Goal: Participate in discussion: Engage in conversation with other users on a specific topic

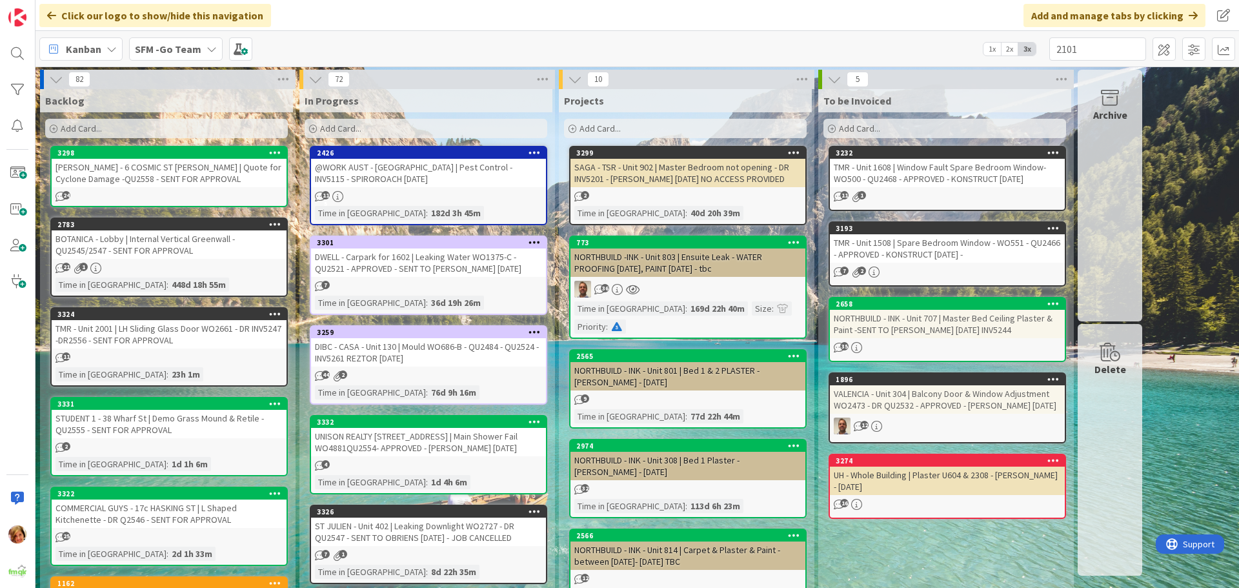
type input "2101"
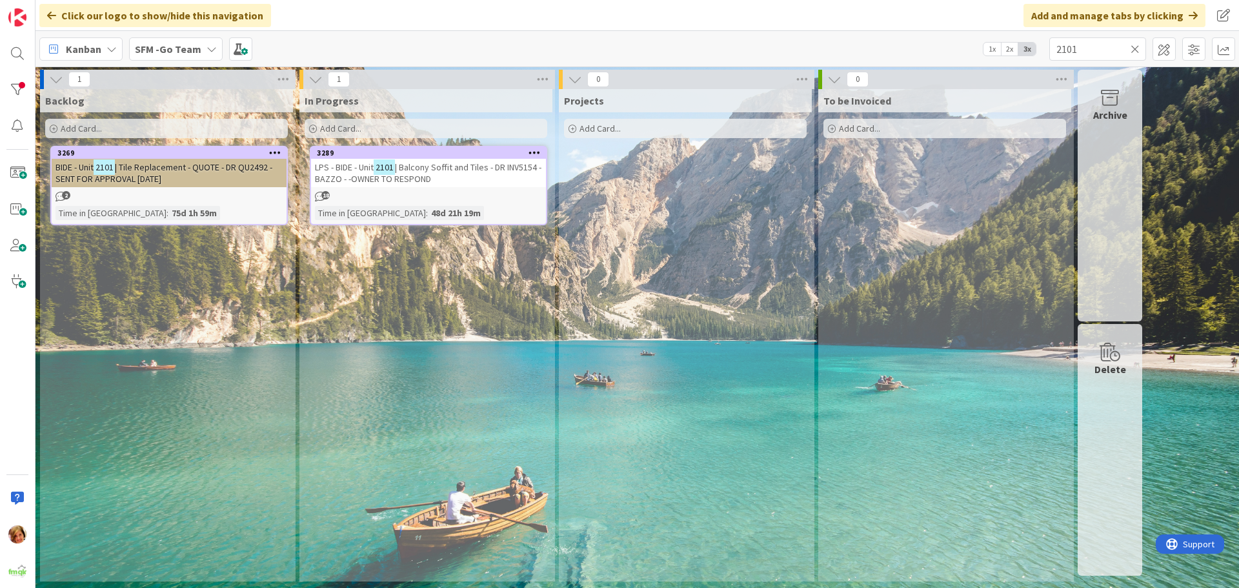
click at [1131, 46] on icon at bounding box center [1134, 49] width 9 height 12
click at [1131, 46] on input "text" at bounding box center [1097, 48] width 97 height 23
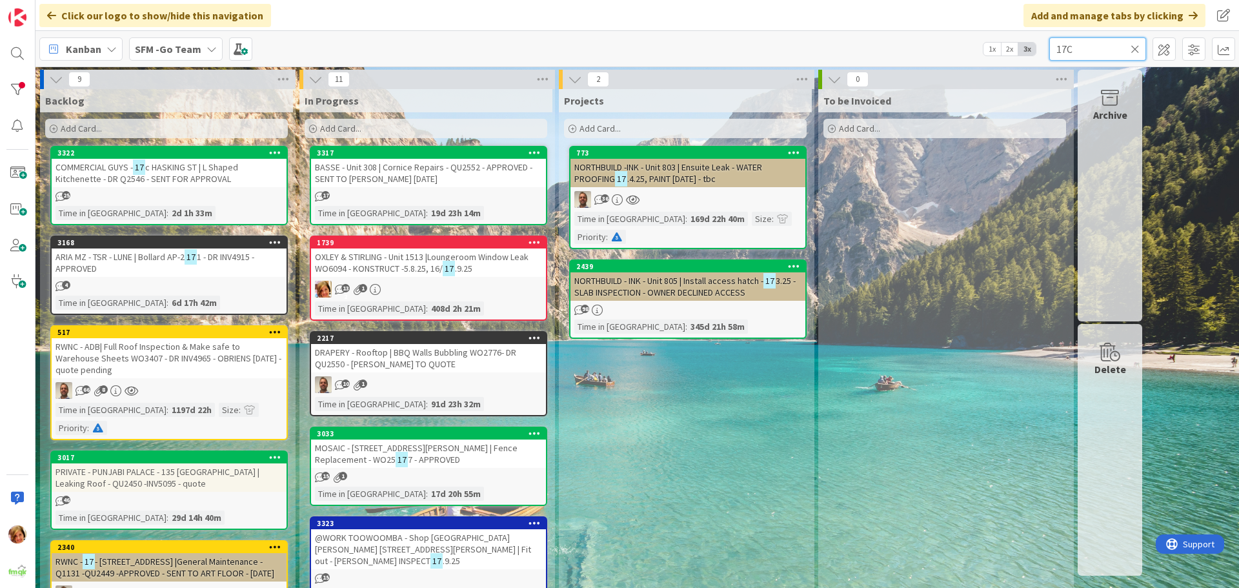
type input "17C"
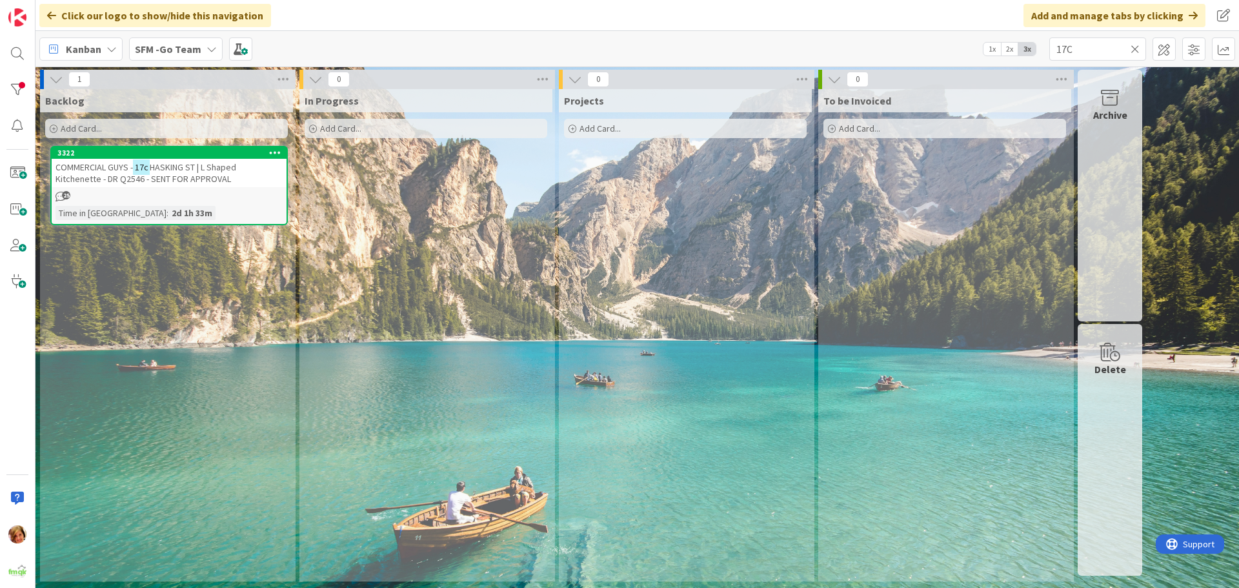
click at [206, 165] on span "HASKING ST | L Shaped Kitchenette - DR Q2546 - SENT FOR APPROVAL" at bounding box center [145, 172] width 181 height 23
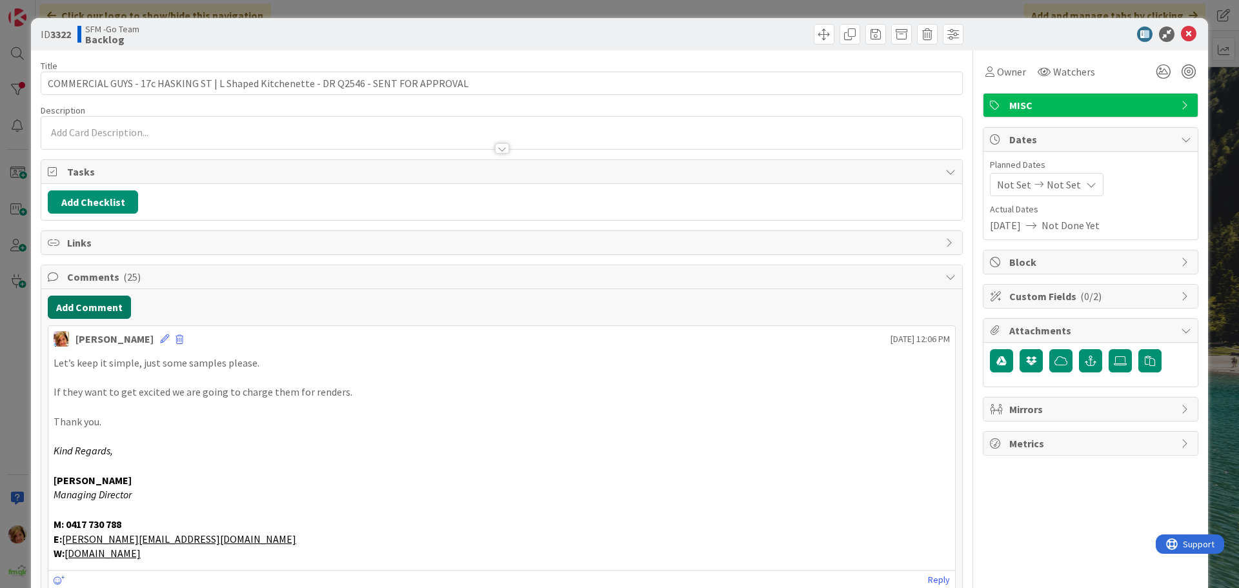
click at [94, 308] on button "Add Comment" at bounding box center [89, 306] width 83 height 23
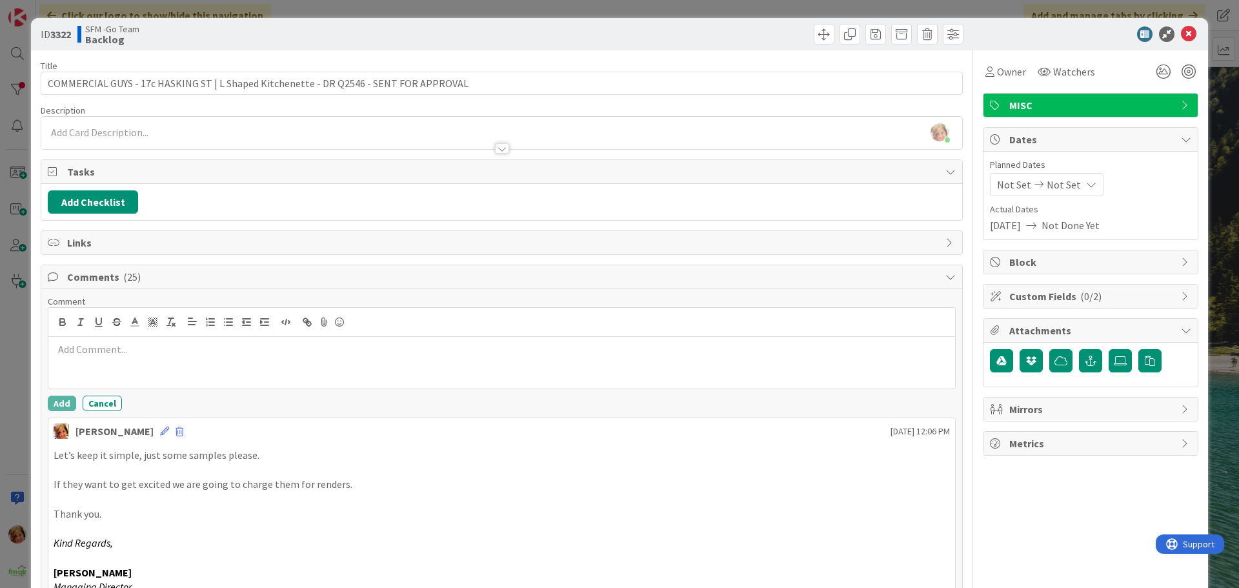
click at [110, 357] on div at bounding box center [501, 363] width 906 height 52
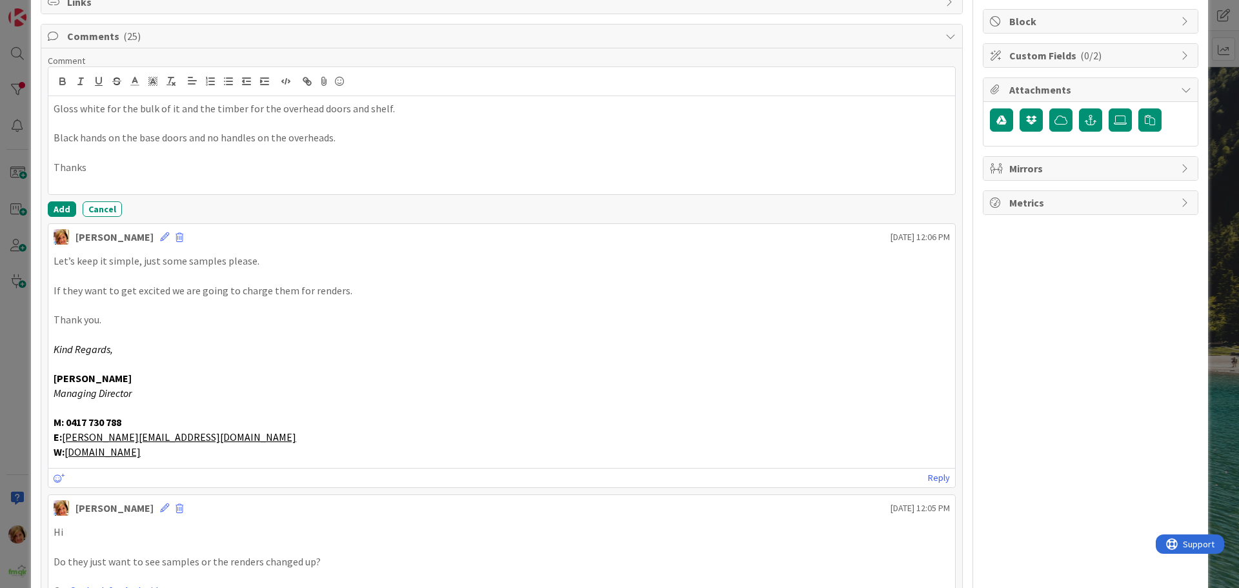
scroll to position [258, 0]
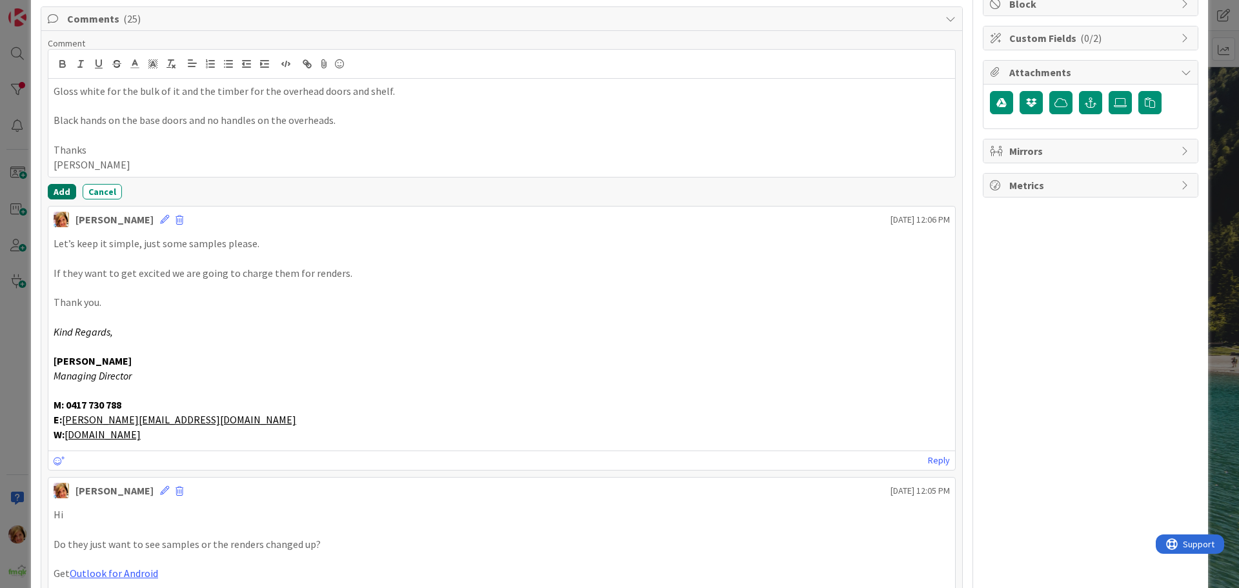
click at [65, 189] on button "Add" at bounding box center [62, 191] width 28 height 15
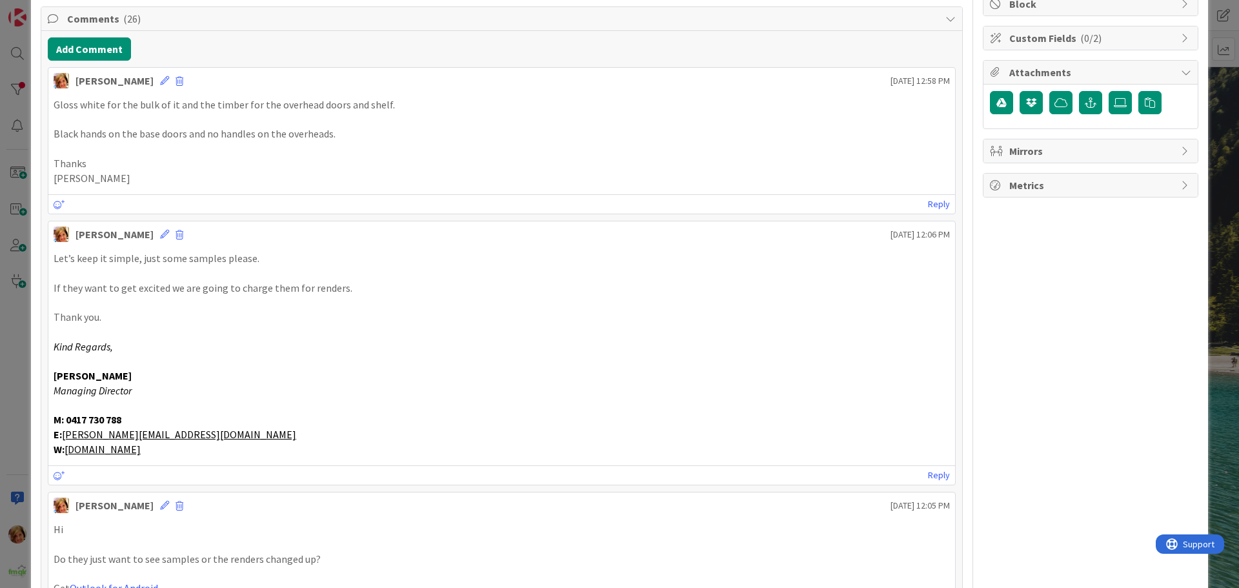
scroll to position [0, 0]
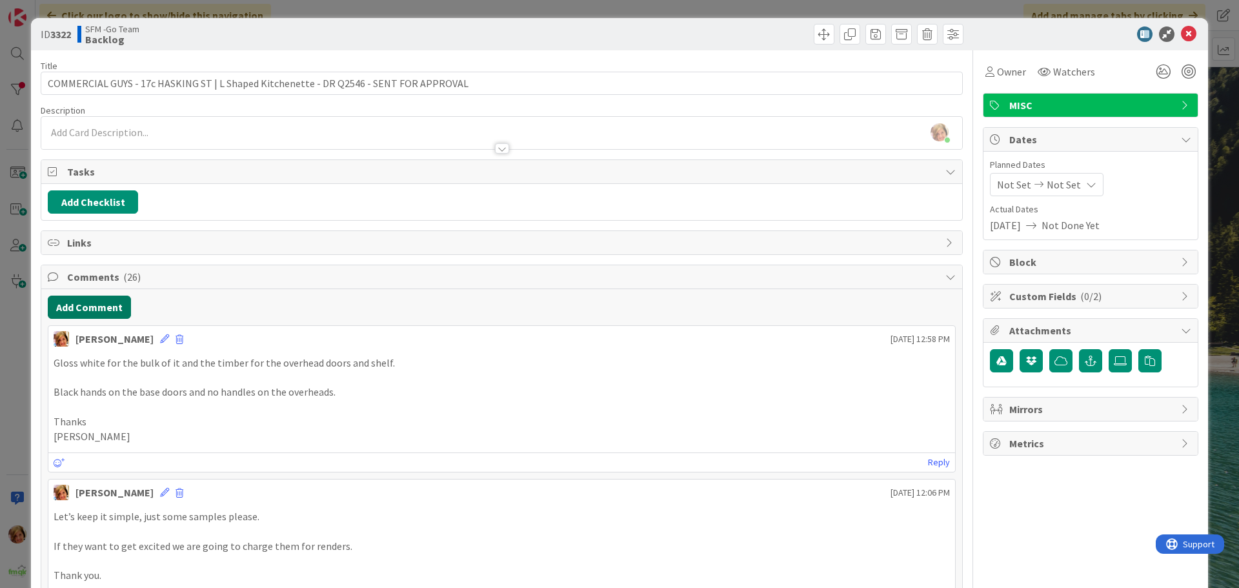
click at [85, 305] on button "Add Comment" at bounding box center [89, 306] width 83 height 23
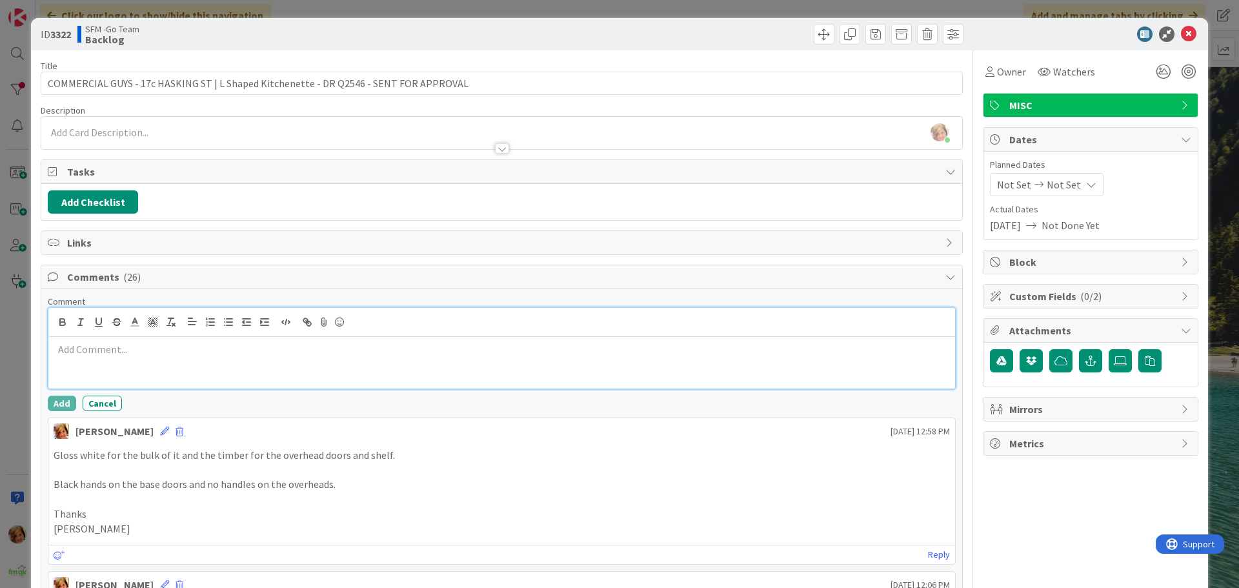
click at [148, 359] on div at bounding box center [501, 363] width 906 height 52
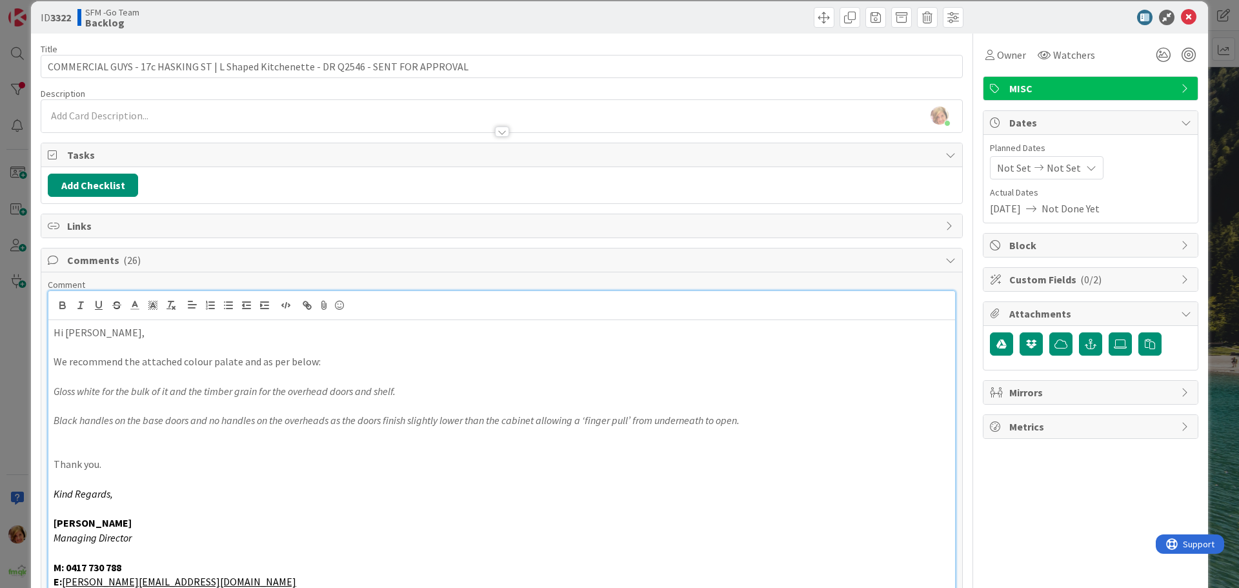
scroll to position [275, 0]
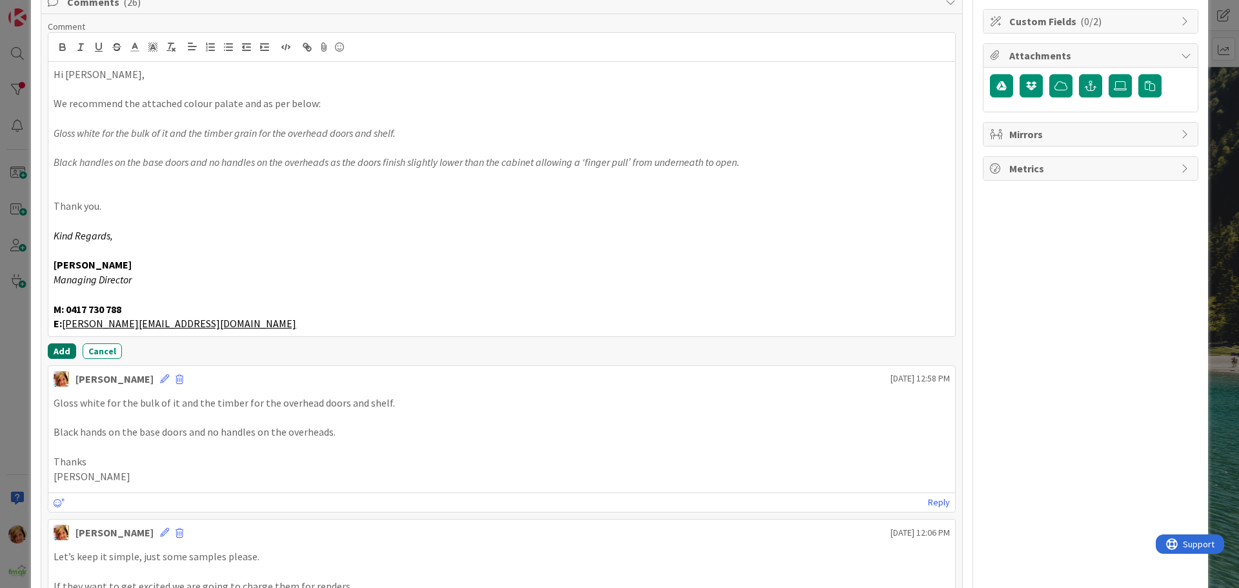
click at [63, 350] on button "Add" at bounding box center [62, 350] width 28 height 15
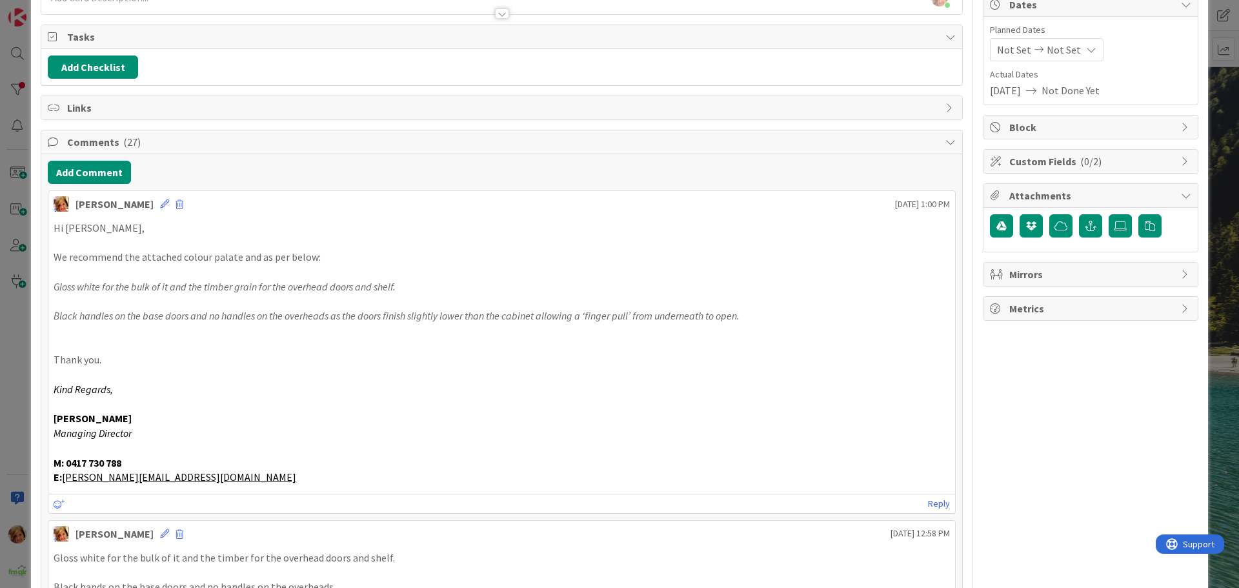
scroll to position [0, 0]
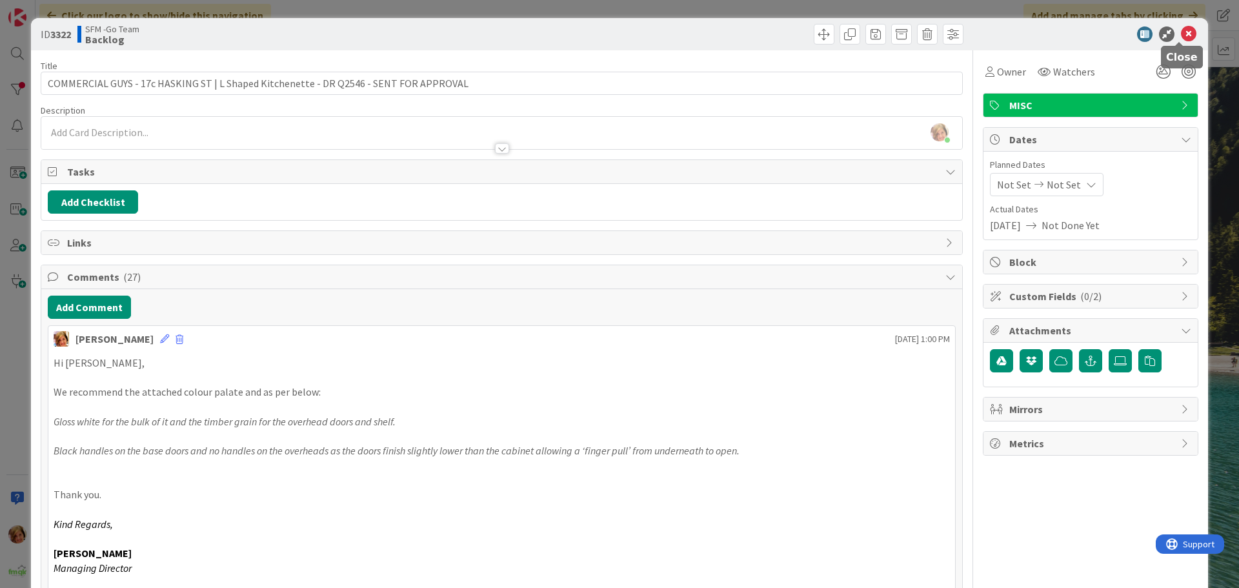
click at [1181, 32] on icon at bounding box center [1188, 33] width 15 height 15
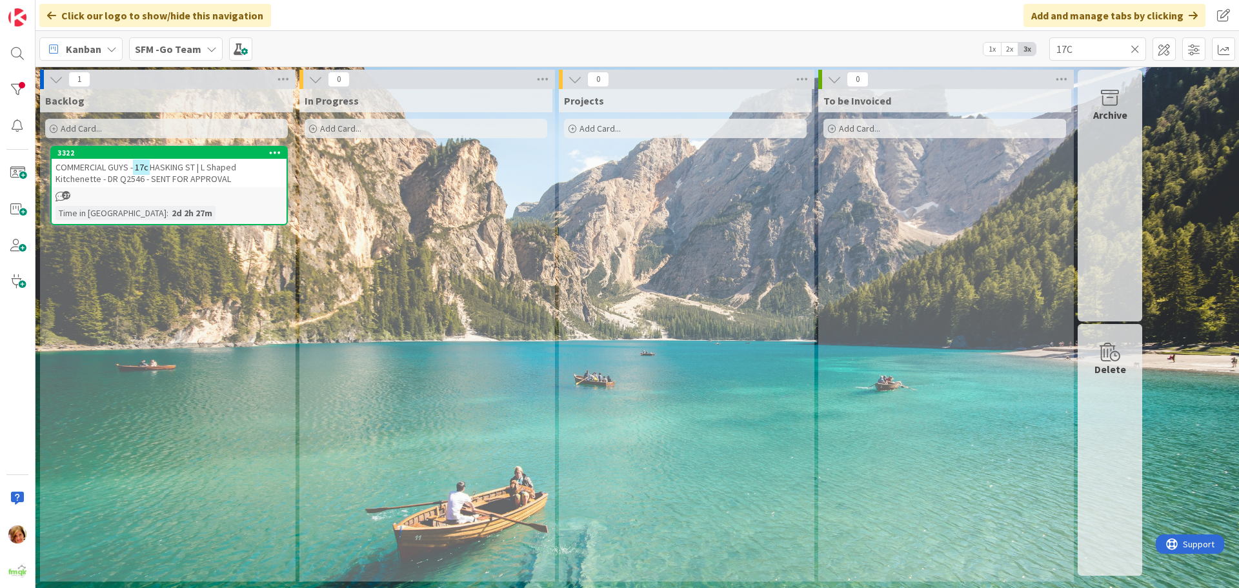
click at [1132, 46] on icon at bounding box center [1134, 49] width 9 height 12
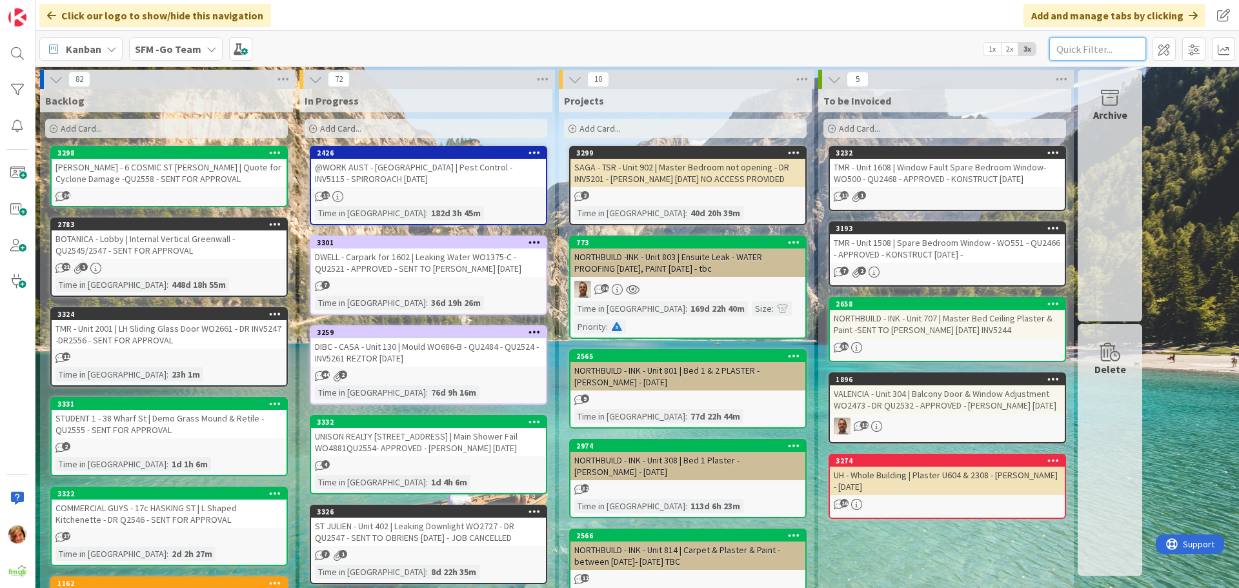
click at [1065, 49] on input "text" at bounding box center [1097, 48] width 97 height 23
type input "[PERSON_NAME]"
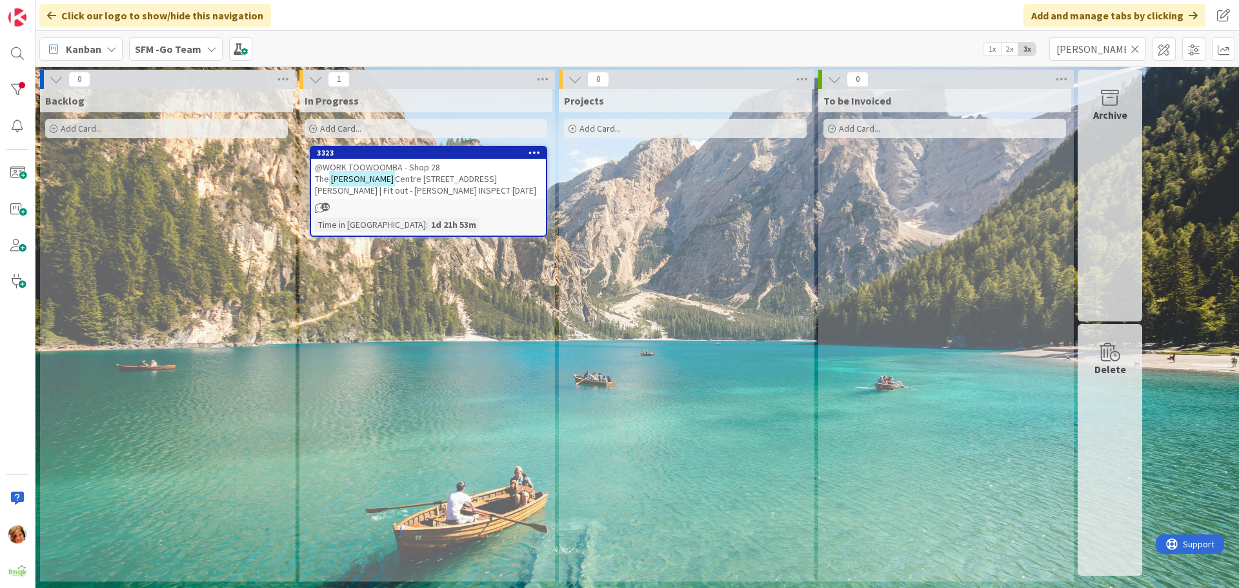
click at [383, 170] on span "@WORK TOOWOOMBA - Shop 28 The" at bounding box center [377, 172] width 125 height 23
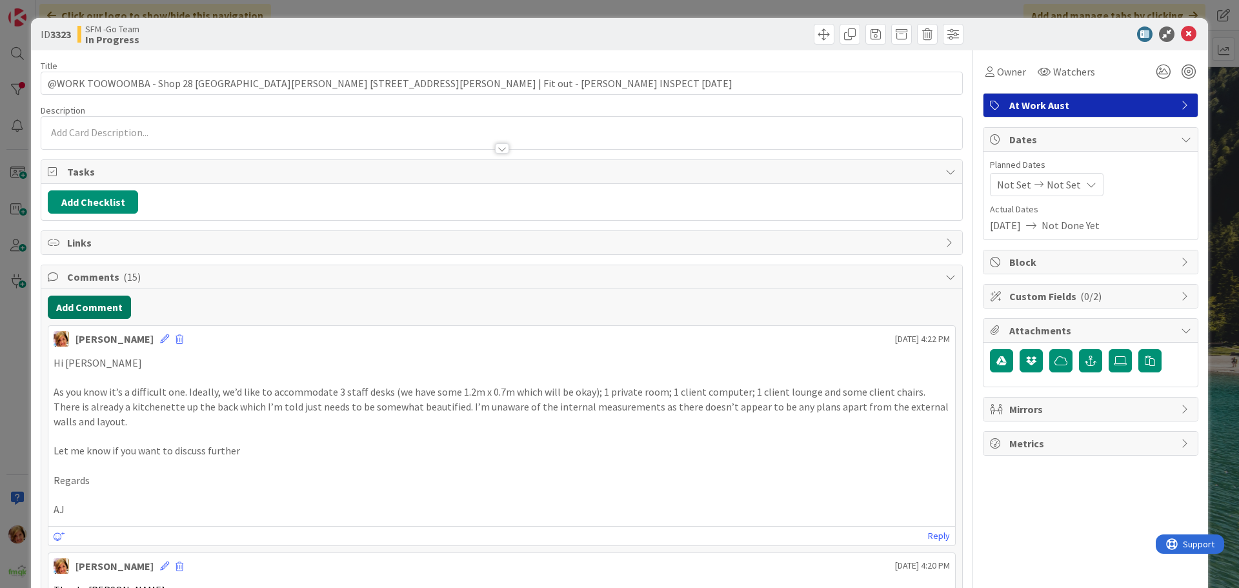
click at [74, 307] on button "Add Comment" at bounding box center [89, 306] width 83 height 23
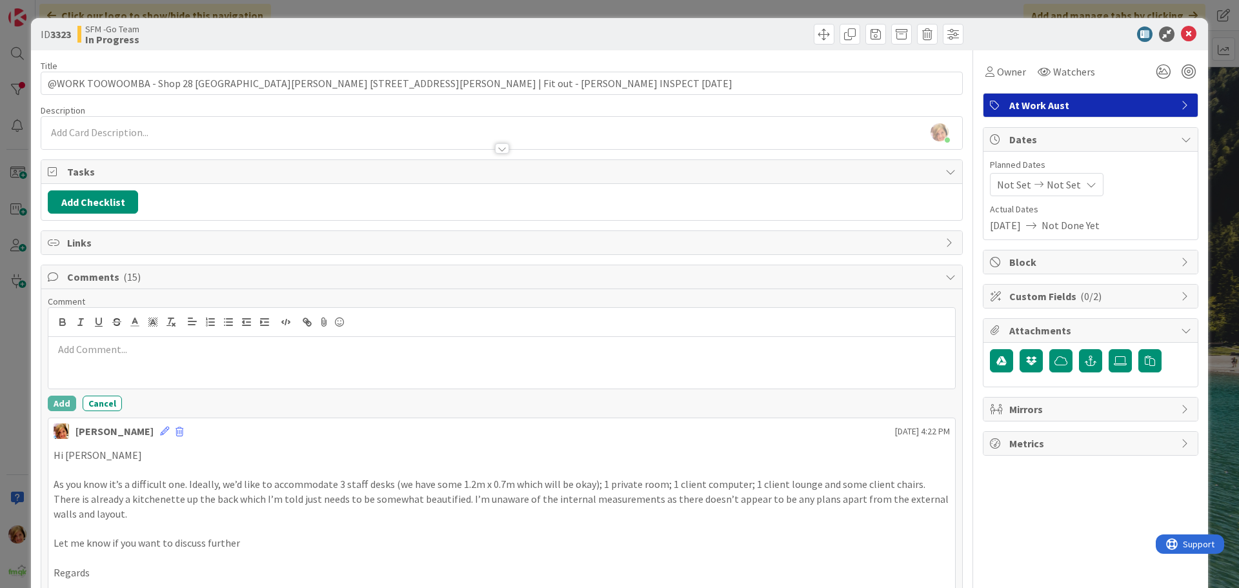
click at [140, 352] on p at bounding box center [502, 349] width 896 height 15
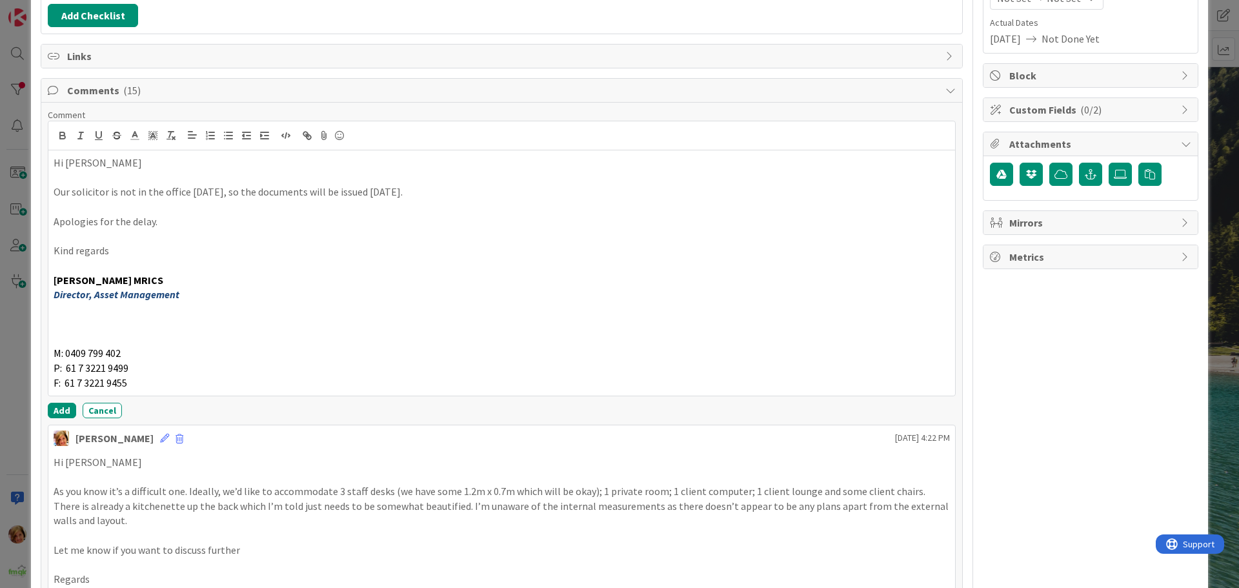
scroll to position [194, 0]
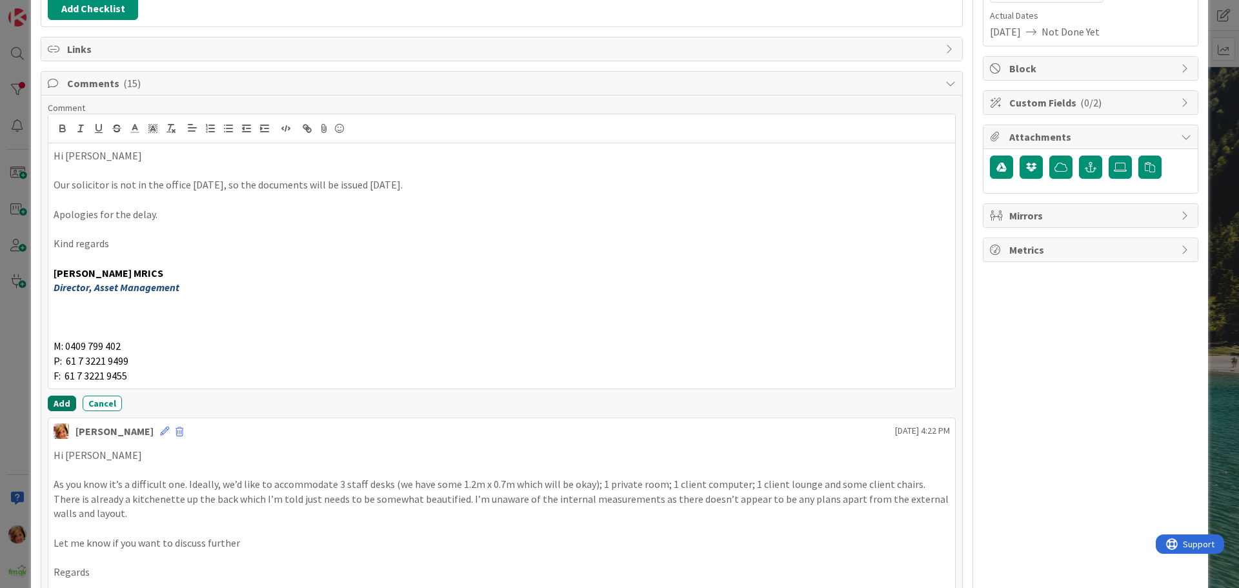
click at [54, 399] on button "Add" at bounding box center [62, 402] width 28 height 15
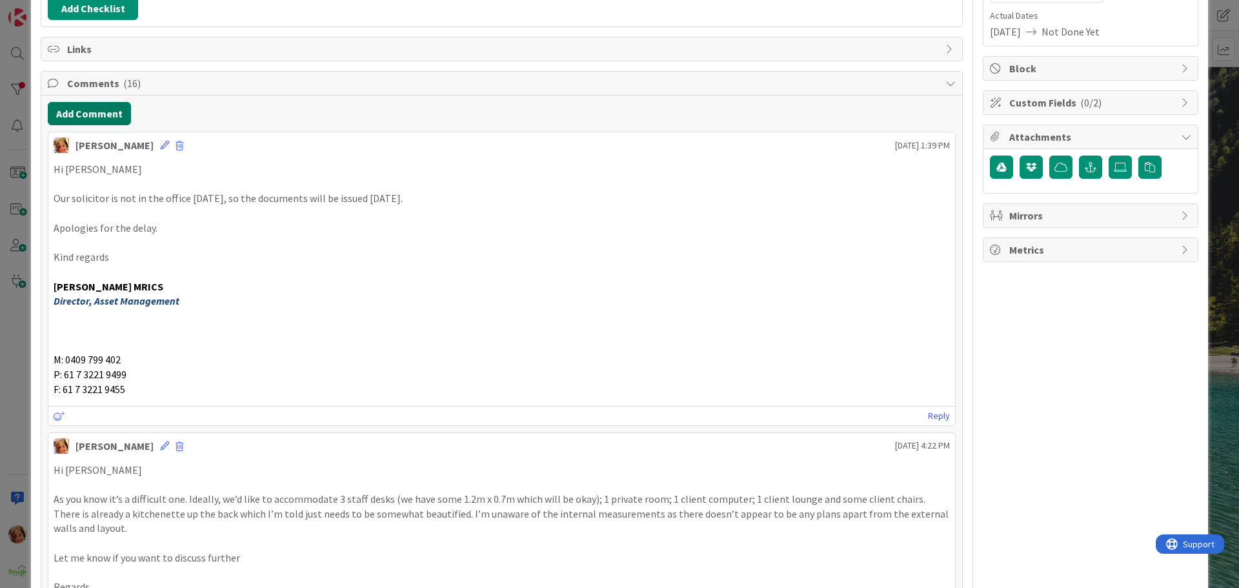
click at [92, 118] on button "Add Comment" at bounding box center [89, 113] width 83 height 23
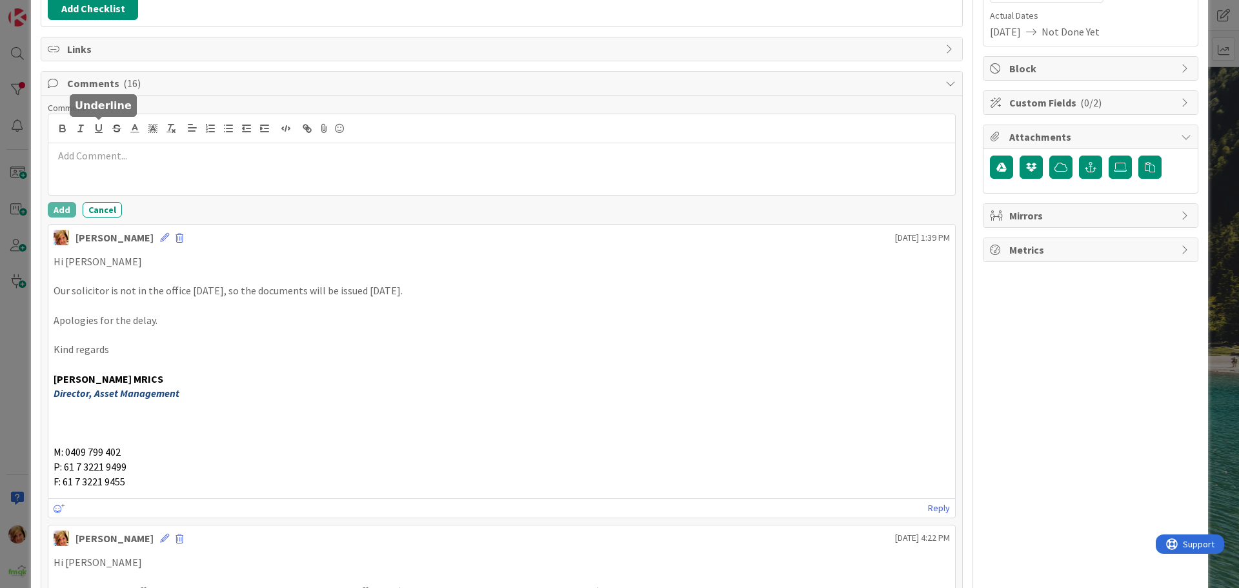
click at [126, 174] on div at bounding box center [501, 169] width 906 height 52
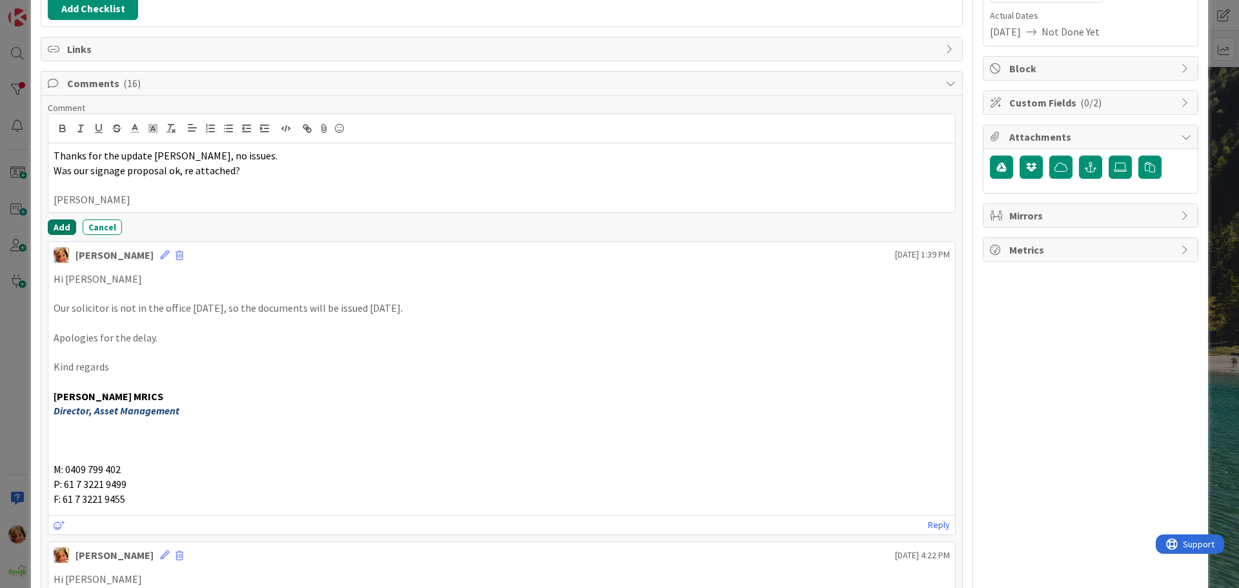
click at [59, 224] on button "Add" at bounding box center [62, 226] width 28 height 15
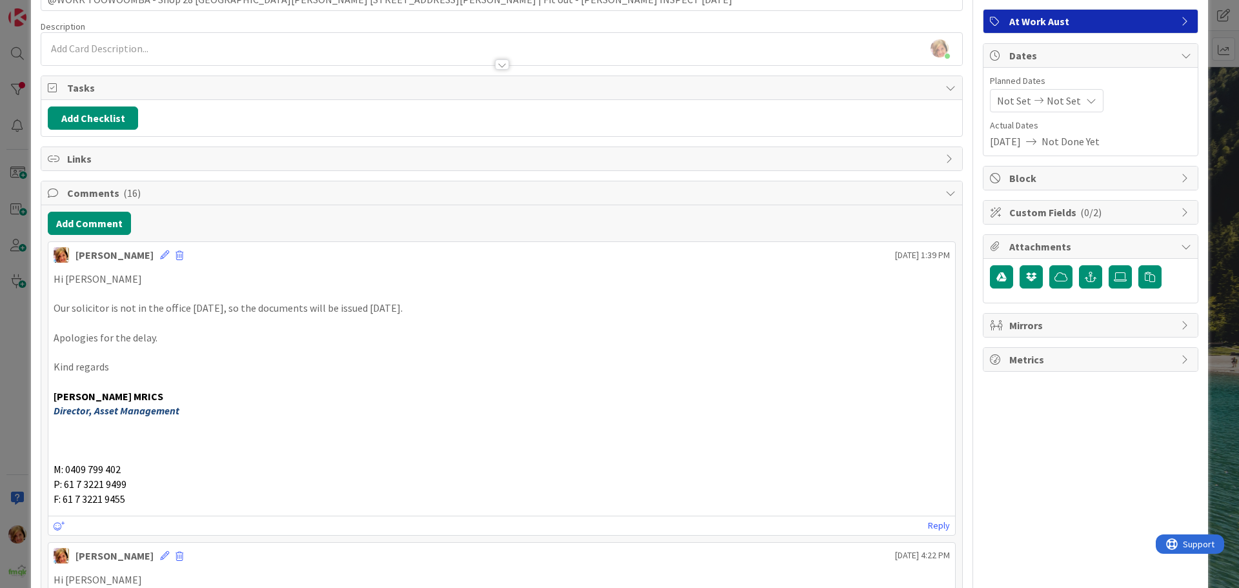
scroll to position [0, 0]
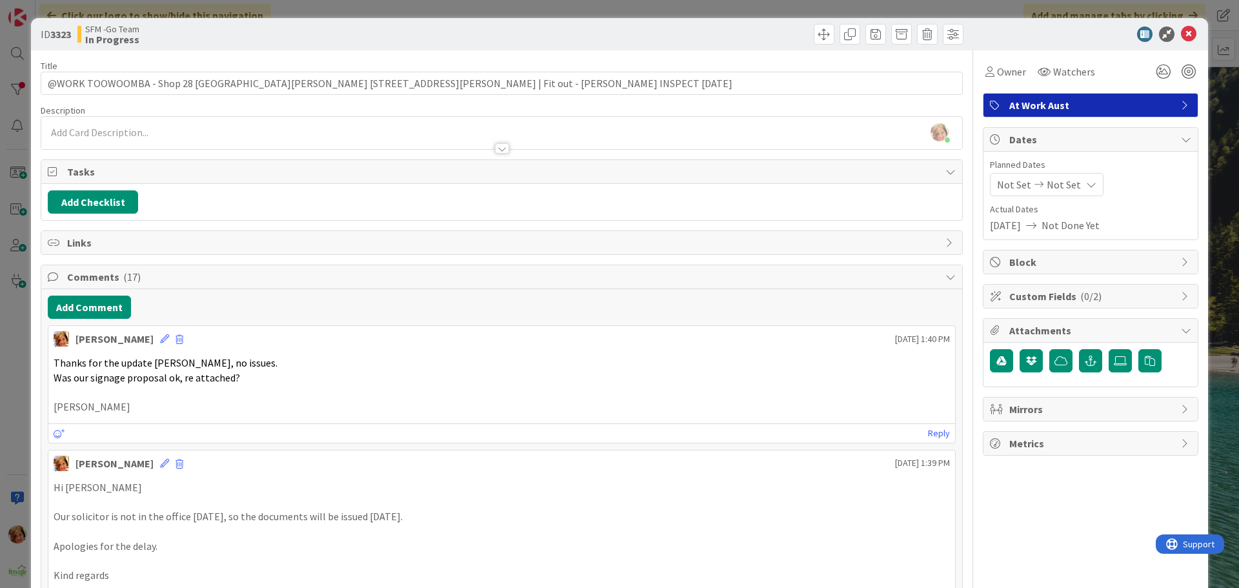
click at [554, 39] on div at bounding box center [734, 34] width 458 height 21
drag, startPoint x: 1185, startPoint y: 30, endPoint x: 1114, endPoint y: 30, distance: 71.0
click at [1182, 30] on icon at bounding box center [1188, 33] width 15 height 15
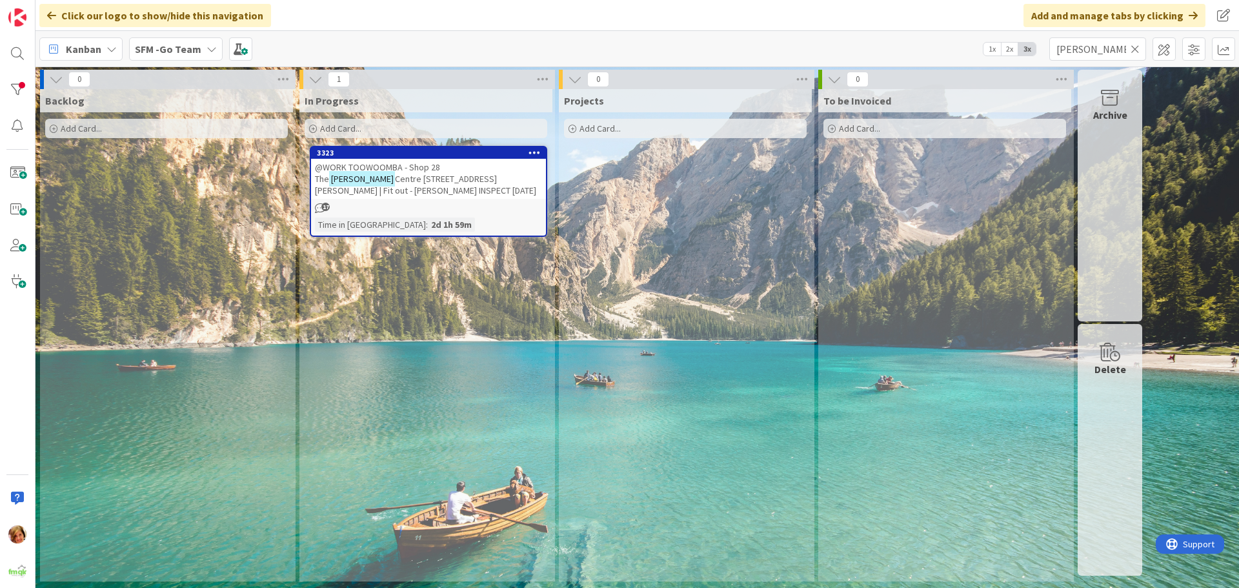
click at [1135, 48] on icon at bounding box center [1134, 49] width 9 height 12
